Goal: Task Accomplishment & Management: Manage account settings

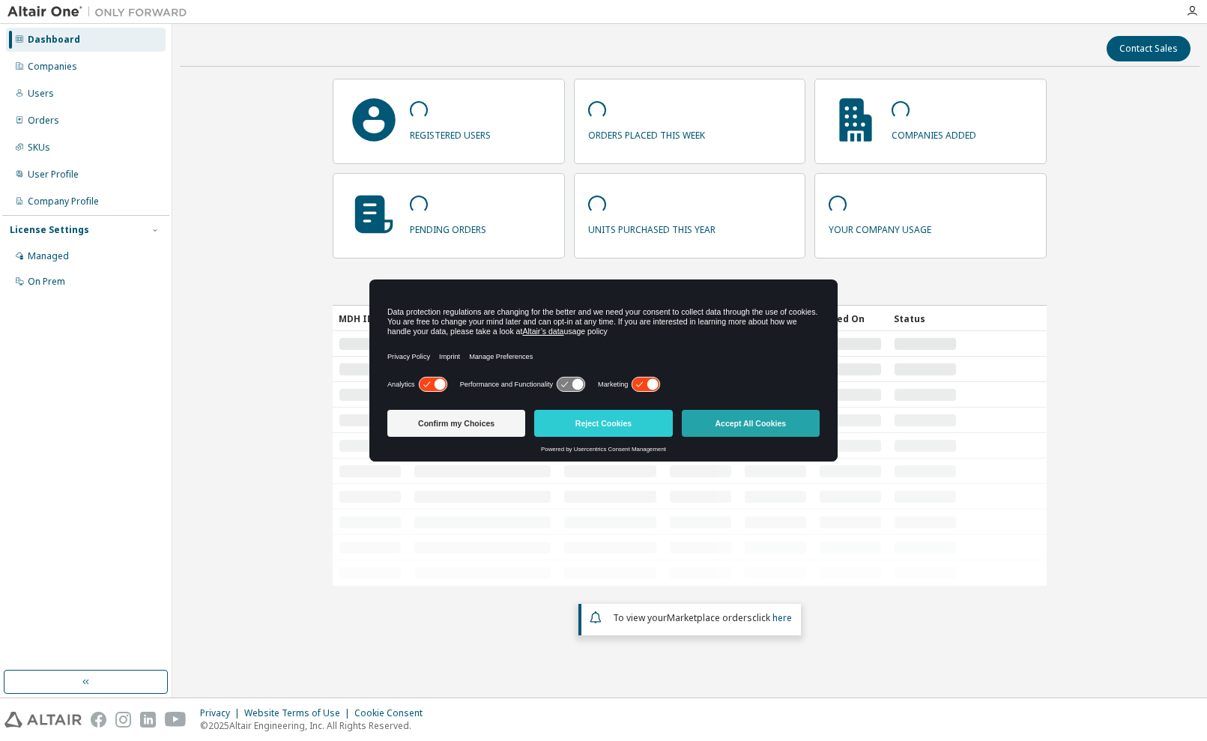
click at [758, 425] on button "Accept All Cookies" at bounding box center [751, 423] width 138 height 27
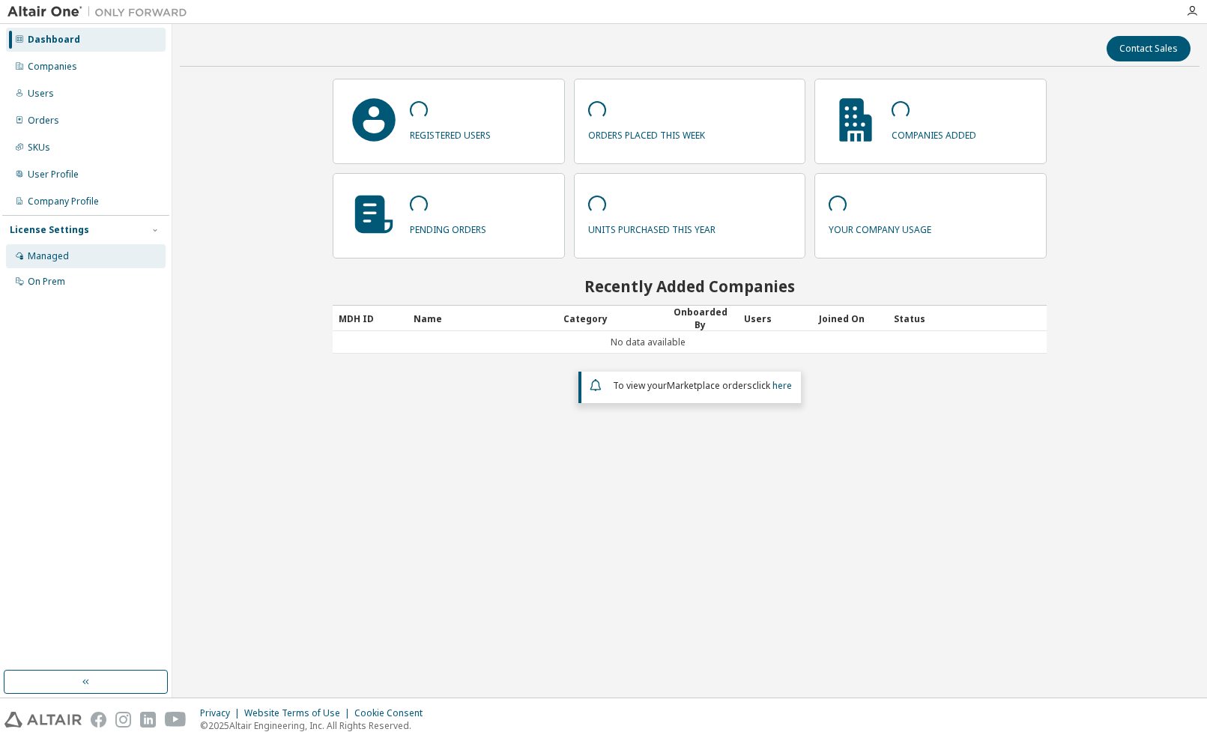
click at [61, 255] on div "Managed" at bounding box center [48, 256] width 41 height 12
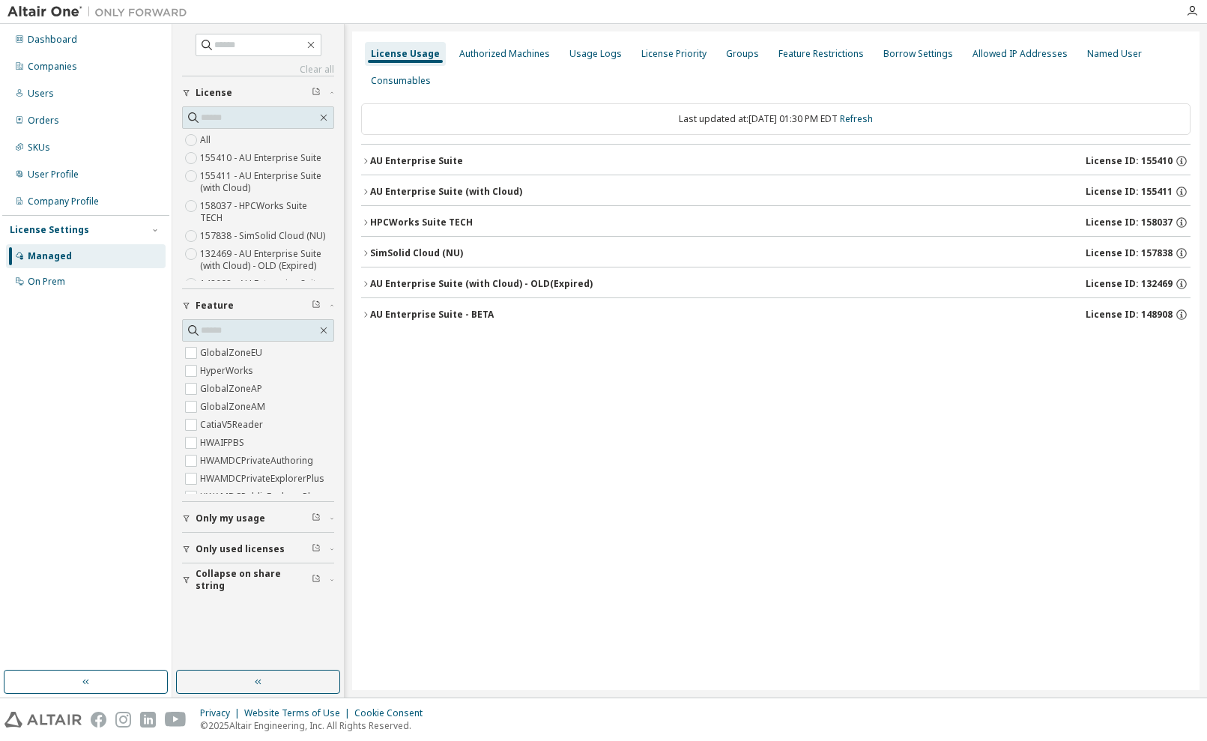
click at [236, 516] on span "Only my usage" at bounding box center [231, 518] width 70 height 12
click at [396, 157] on div "AU Enterprise Suite" at bounding box center [416, 161] width 93 height 12
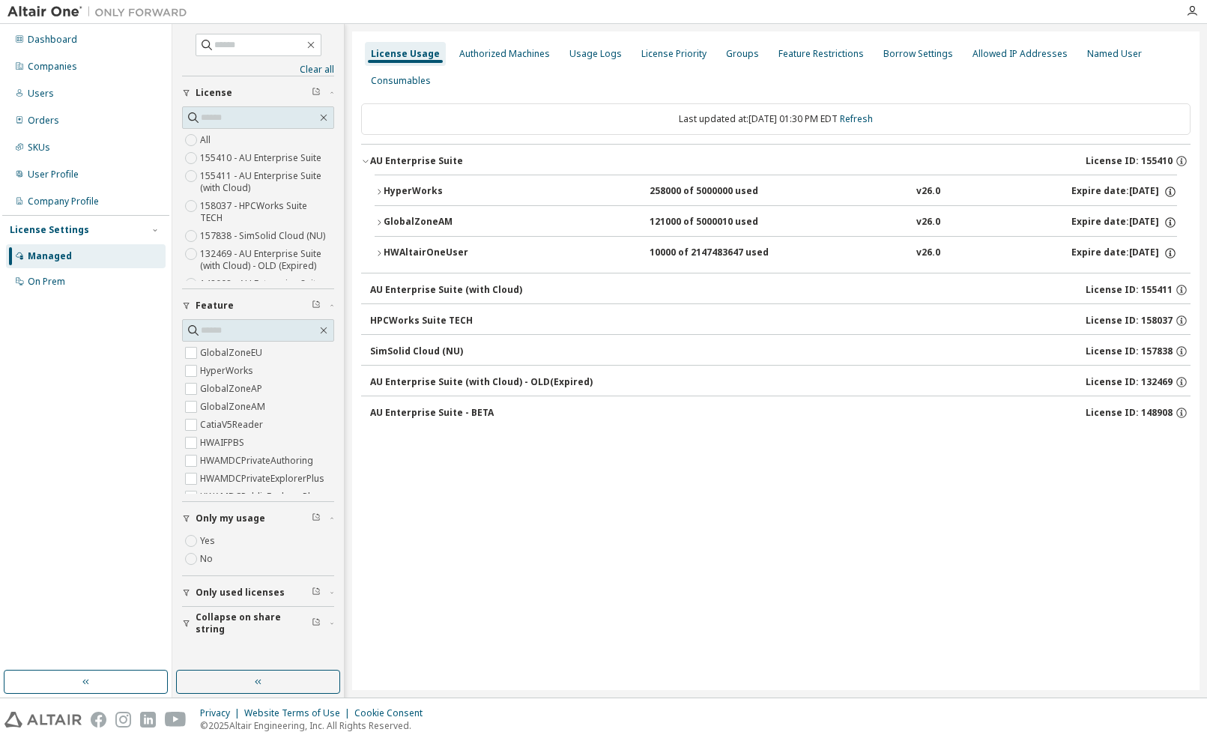
click at [409, 288] on div "AU Enterprise Suite (with Cloud)" at bounding box center [446, 290] width 152 height 12
click at [409, 324] on div "HPCWorks Suite TECH" at bounding box center [421, 321] width 103 height 12
click at [409, 351] on div "SimSolid Cloud (NU)" at bounding box center [416, 351] width 93 height 12
click at [416, 381] on div "AU Enterprise Suite (with Cloud) - OLD (Expired)" at bounding box center [481, 382] width 223 height 12
click at [422, 411] on div "AU Enterprise Suite - BETA" at bounding box center [432, 413] width 124 height 12
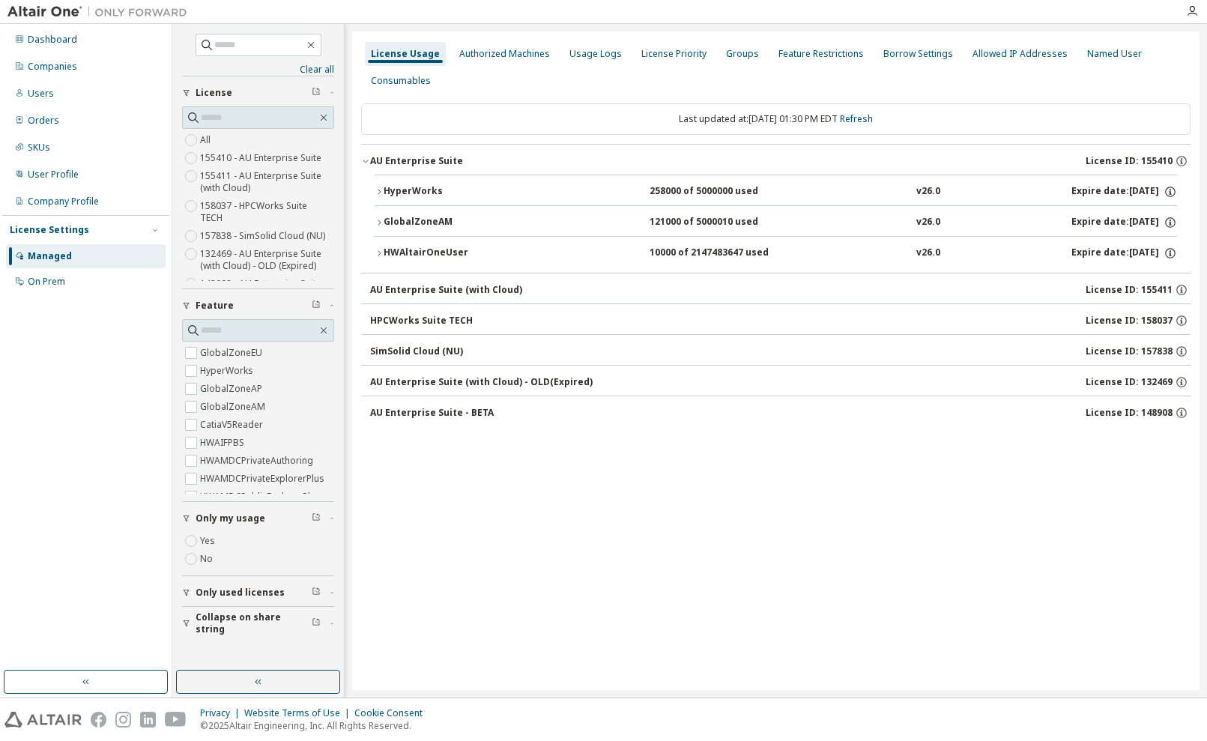
click at [411, 190] on div "HyperWorks" at bounding box center [451, 191] width 135 height 13
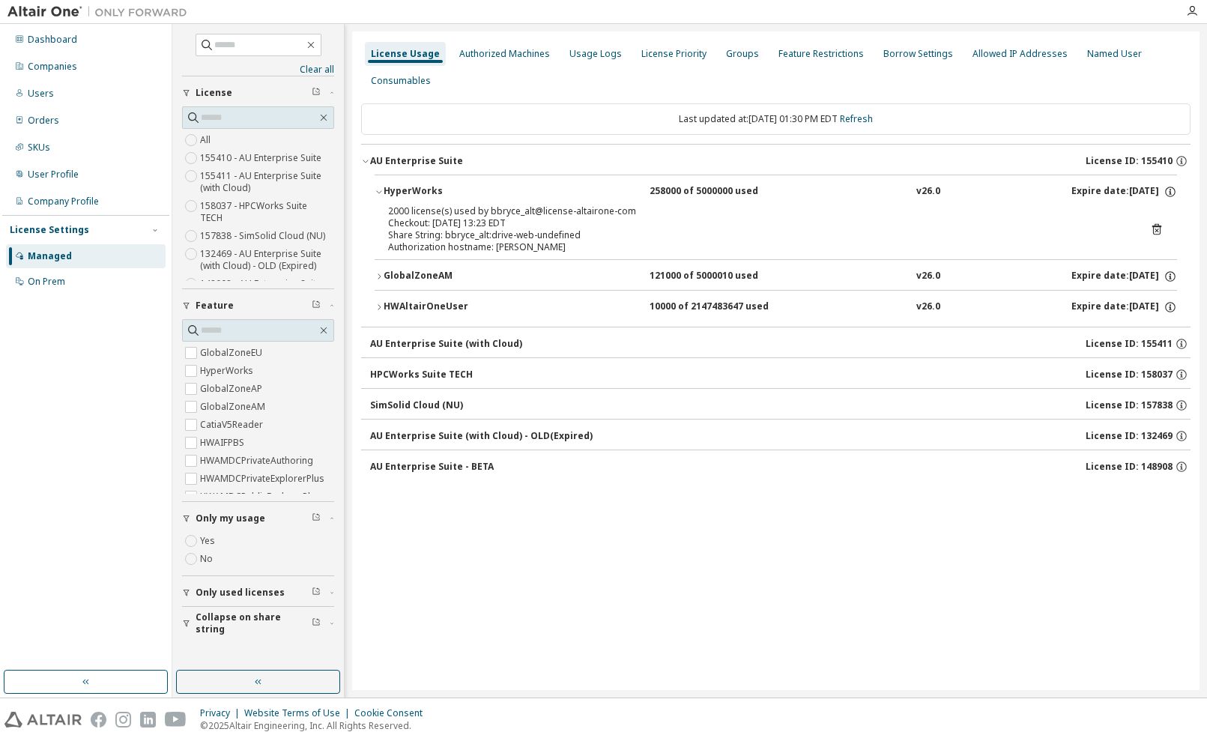
click at [411, 190] on div "HyperWorks" at bounding box center [451, 191] width 135 height 13
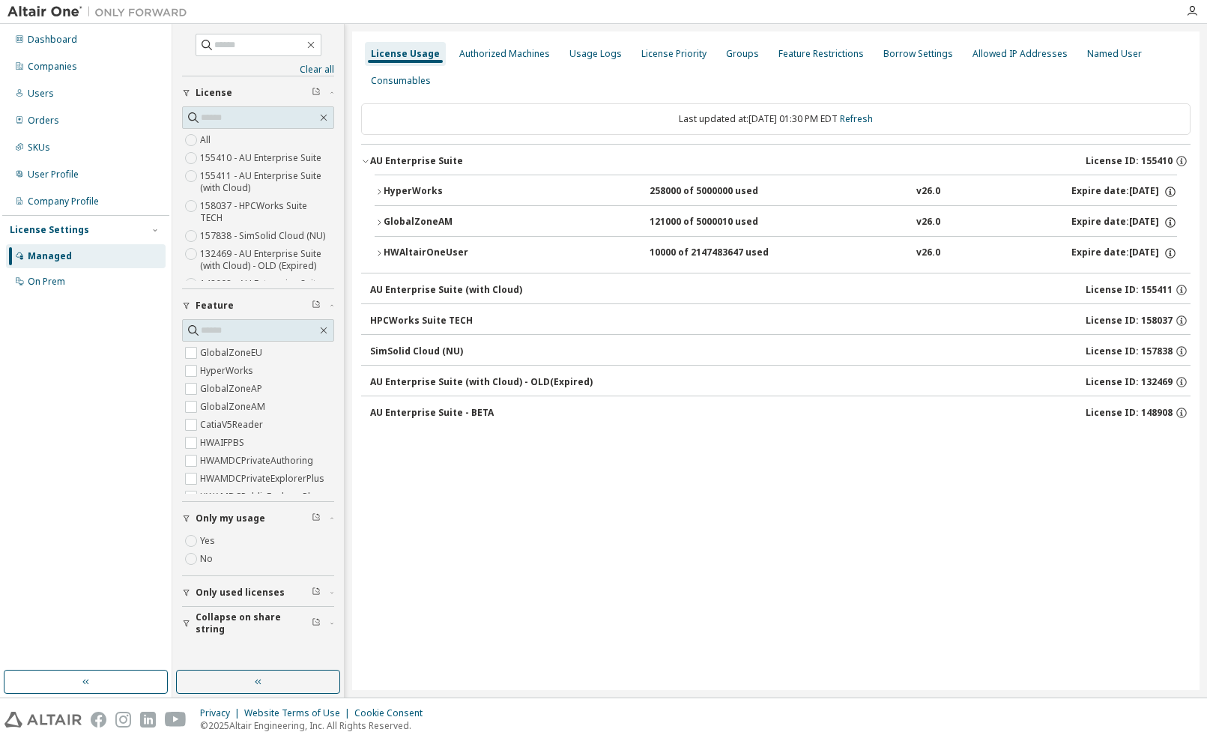
click at [389, 192] on div "HyperWorks" at bounding box center [451, 191] width 135 height 13
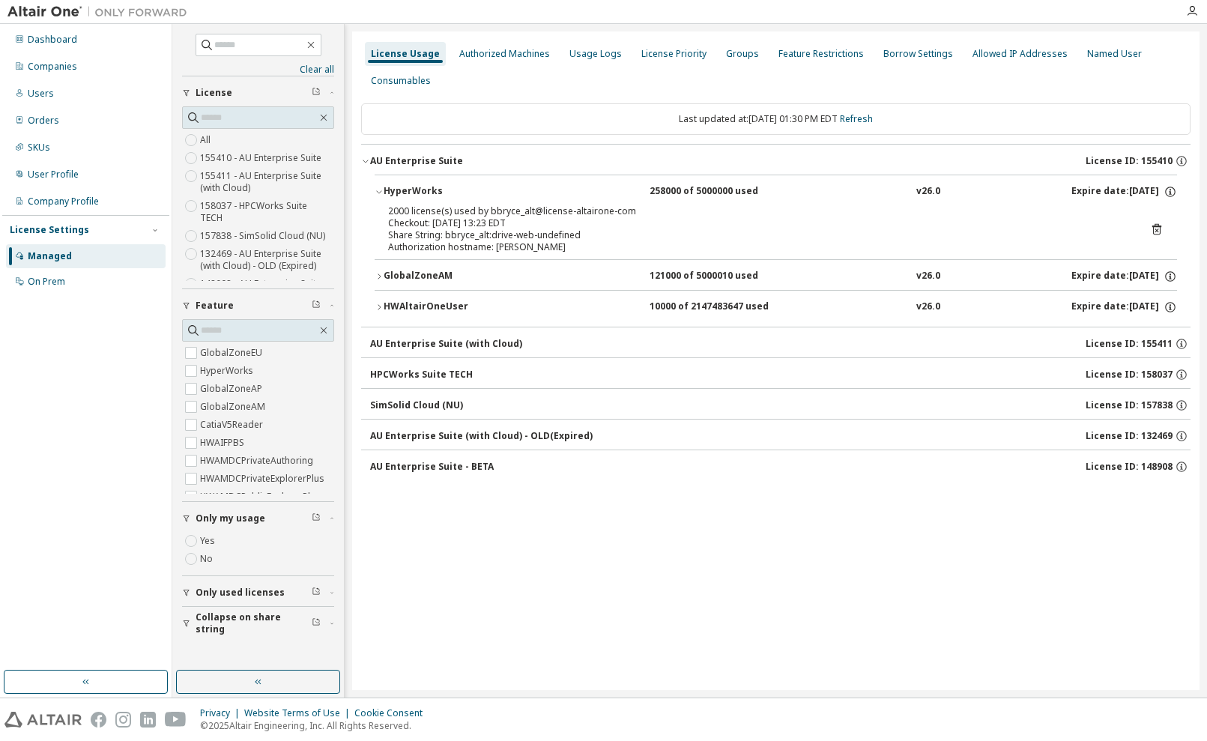
click at [395, 273] on div "GlobalZoneAM" at bounding box center [451, 276] width 135 height 13
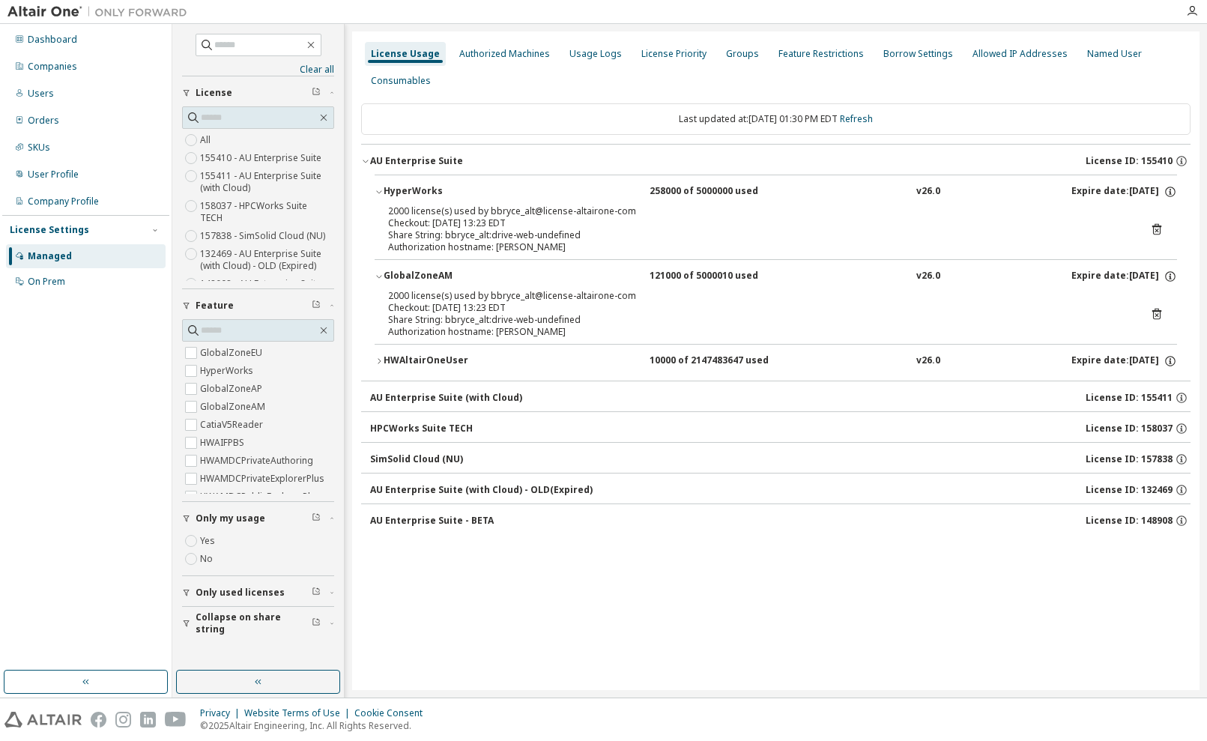
click at [384, 361] on div "HWAltairOneUser" at bounding box center [451, 360] width 135 height 13
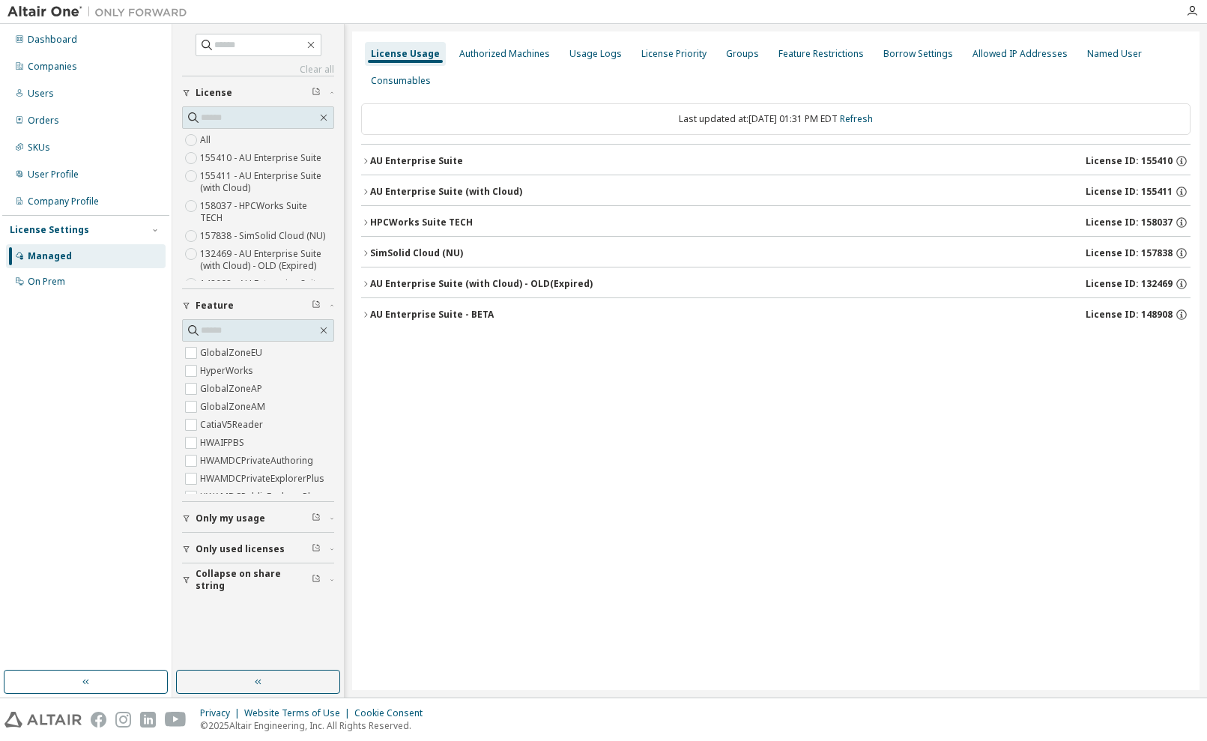
click at [373, 160] on div "AU Enterprise Suite" at bounding box center [416, 161] width 93 height 12
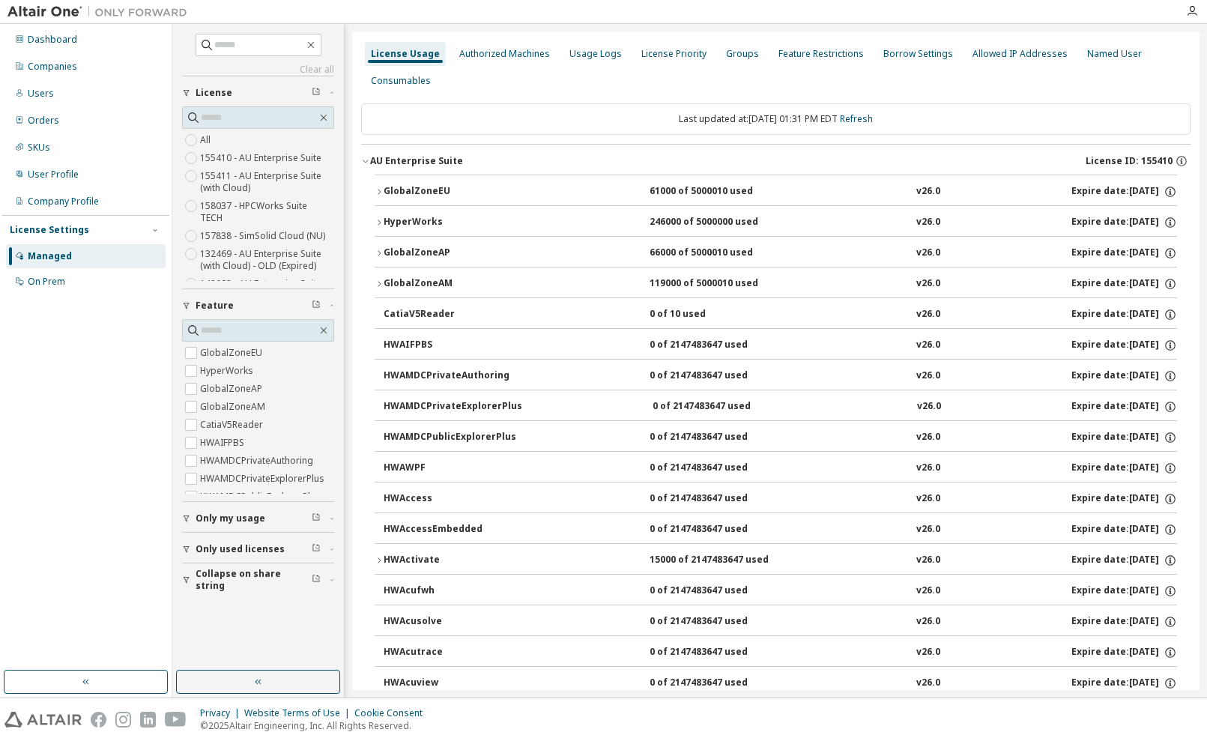
click at [373, 160] on div "AU Enterprise Suite" at bounding box center [416, 161] width 93 height 12
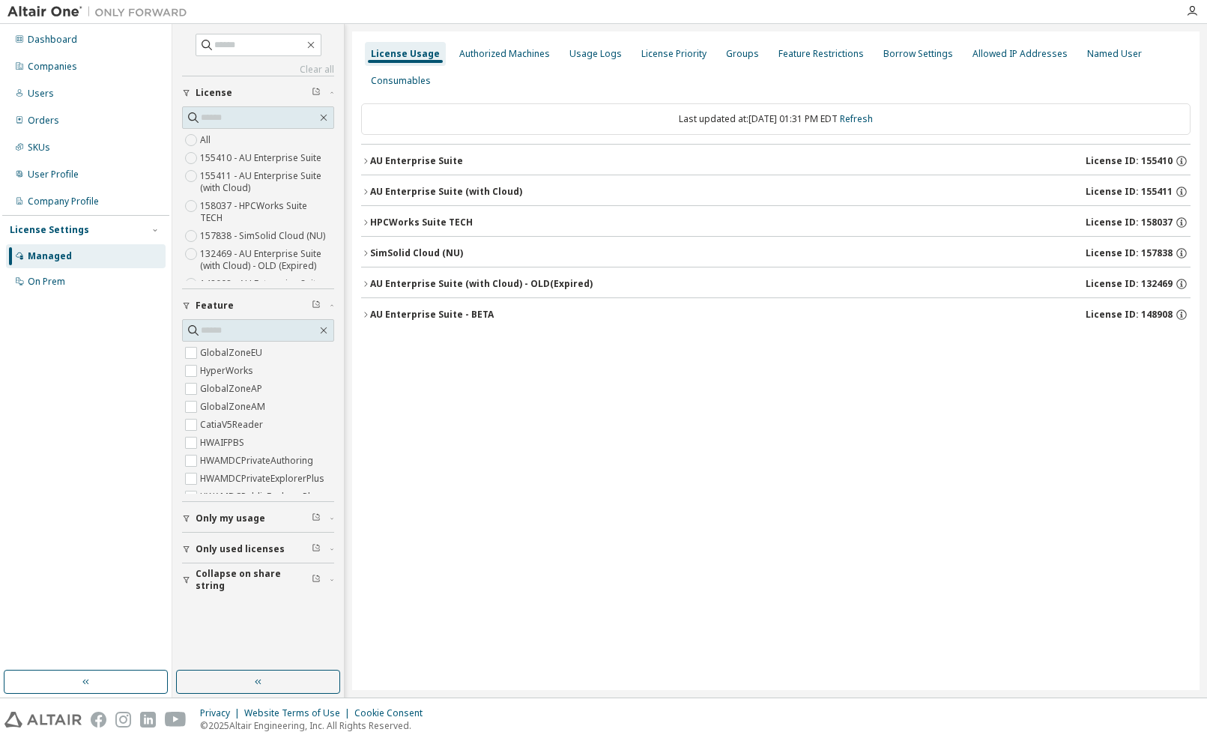
click at [228, 519] on span "Only my usage" at bounding box center [231, 518] width 70 height 12
click at [432, 166] on div "AU Enterprise Suite" at bounding box center [416, 161] width 93 height 12
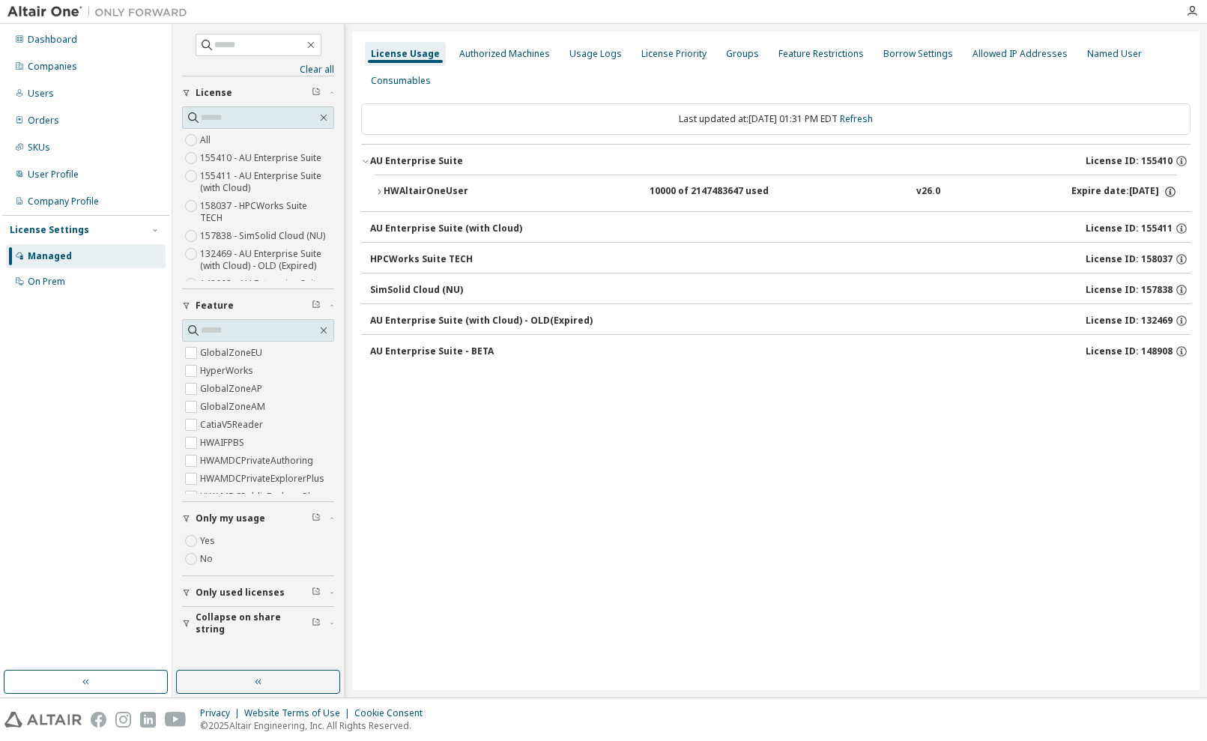
click at [381, 194] on icon "button" at bounding box center [379, 191] width 9 height 9
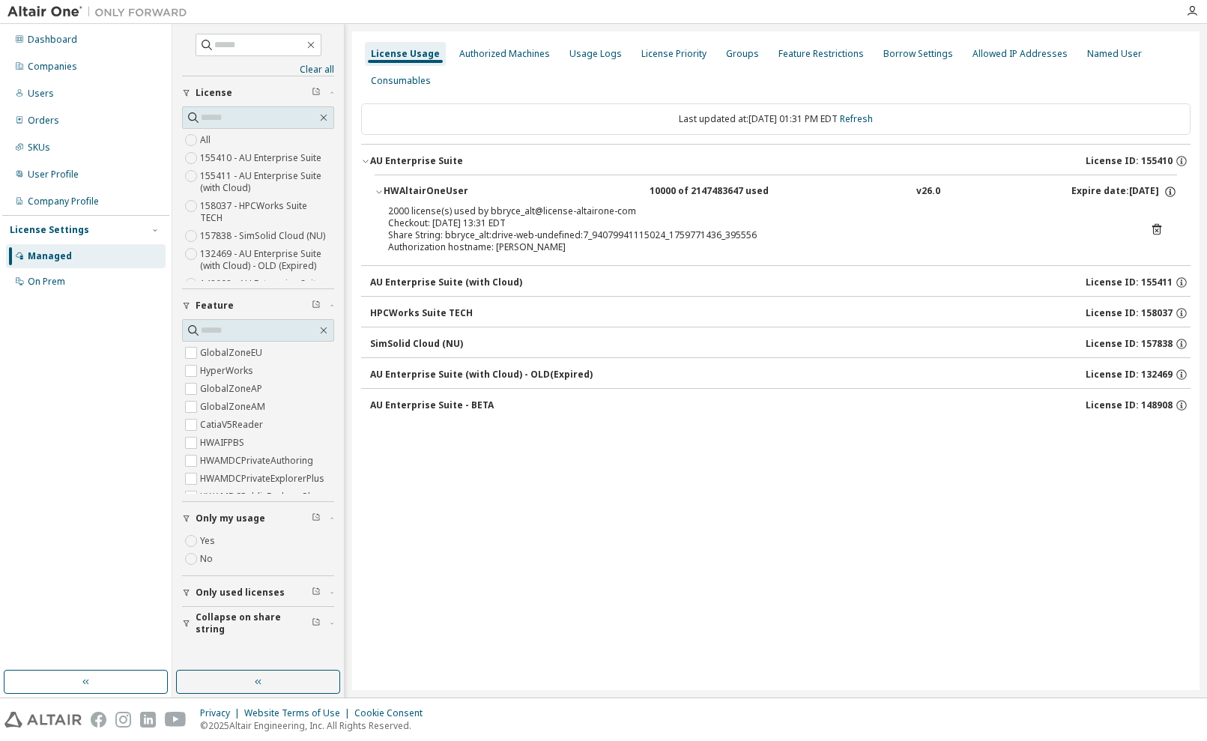
click at [381, 194] on icon "button" at bounding box center [379, 191] width 9 height 9
